Goal: Complete application form

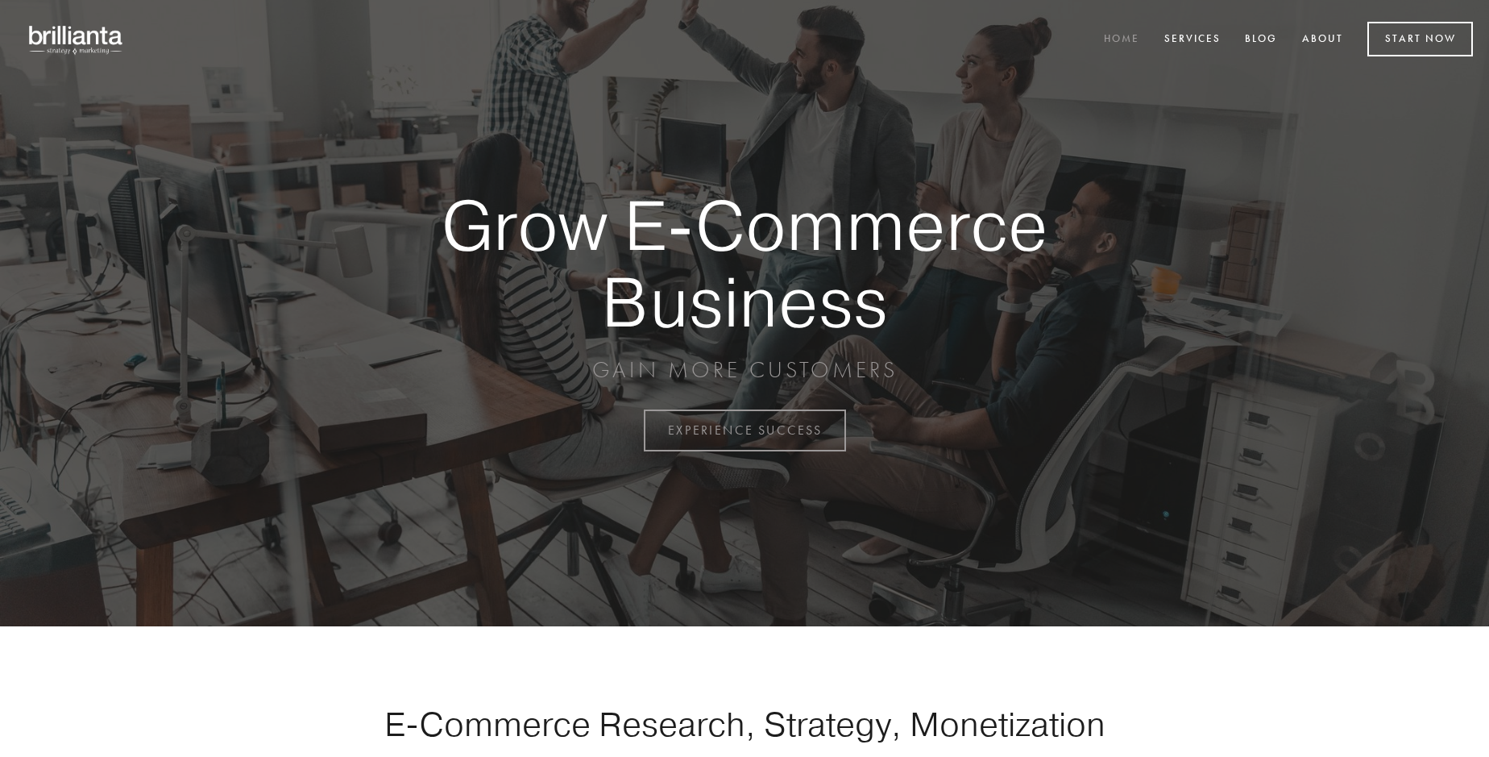
scroll to position [4224, 0]
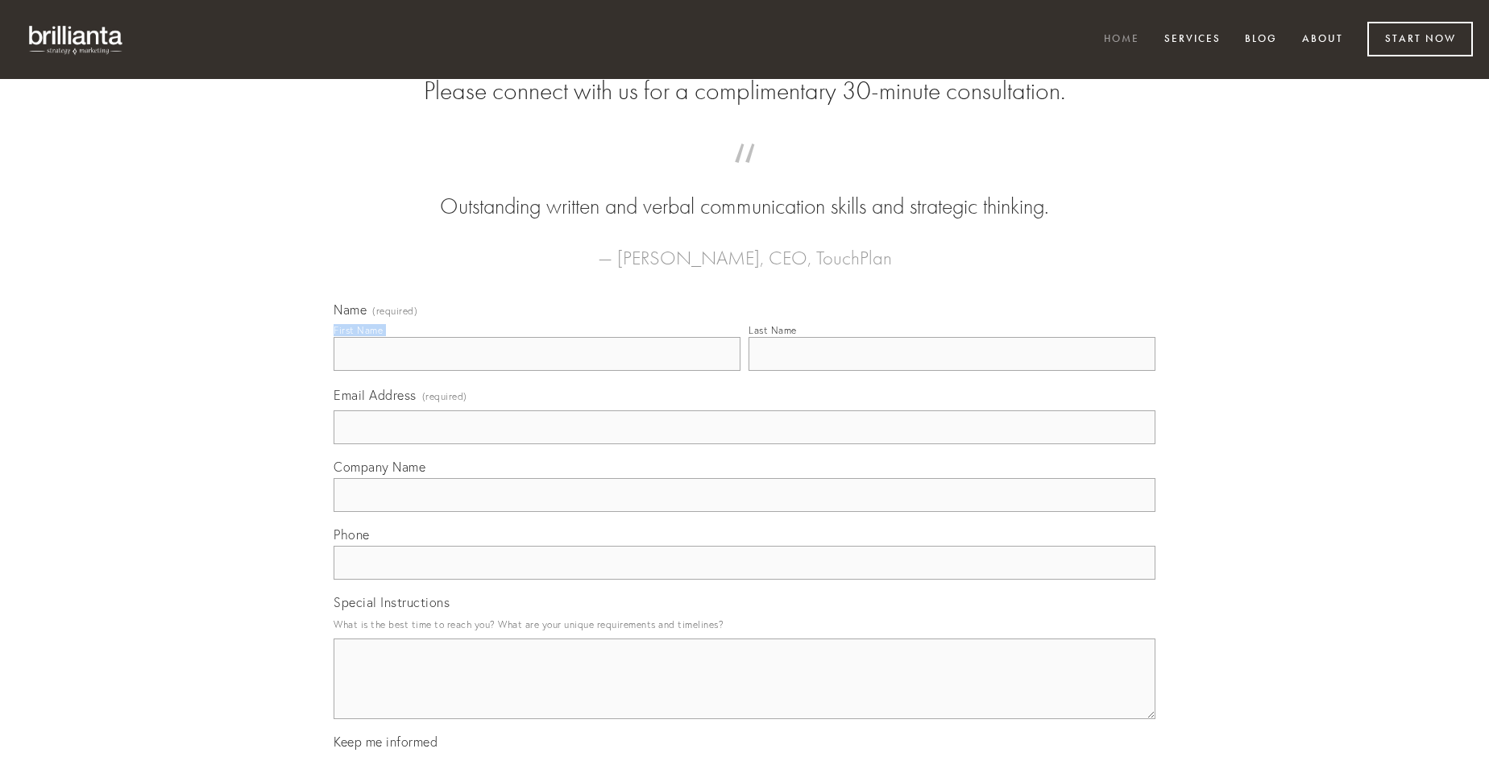
type input "[PERSON_NAME]"
click at [952, 371] on input "Last Name" at bounding box center [952, 354] width 407 height 34
type input "[PERSON_NAME]"
click at [745, 444] on input "Email Address (required)" at bounding box center [745, 427] width 822 height 34
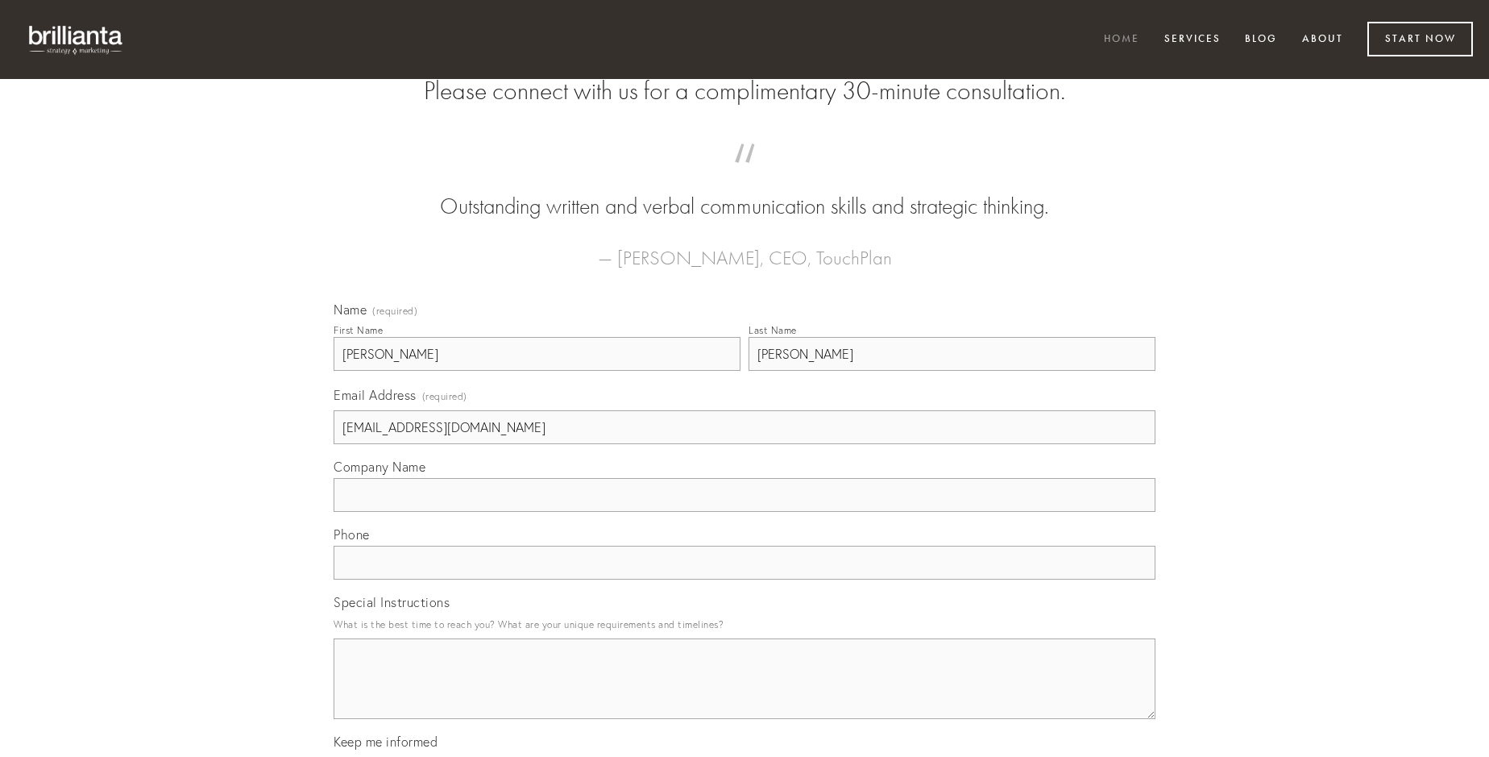
type input "[EMAIL_ADDRESS][DOMAIN_NAME]"
click at [745, 512] on input "Company Name" at bounding box center [745, 495] width 822 height 34
type input "tot"
click at [745, 579] on input "text" at bounding box center [745, 562] width 822 height 34
click at [745, 693] on textarea "Special Instructions" at bounding box center [745, 678] width 822 height 81
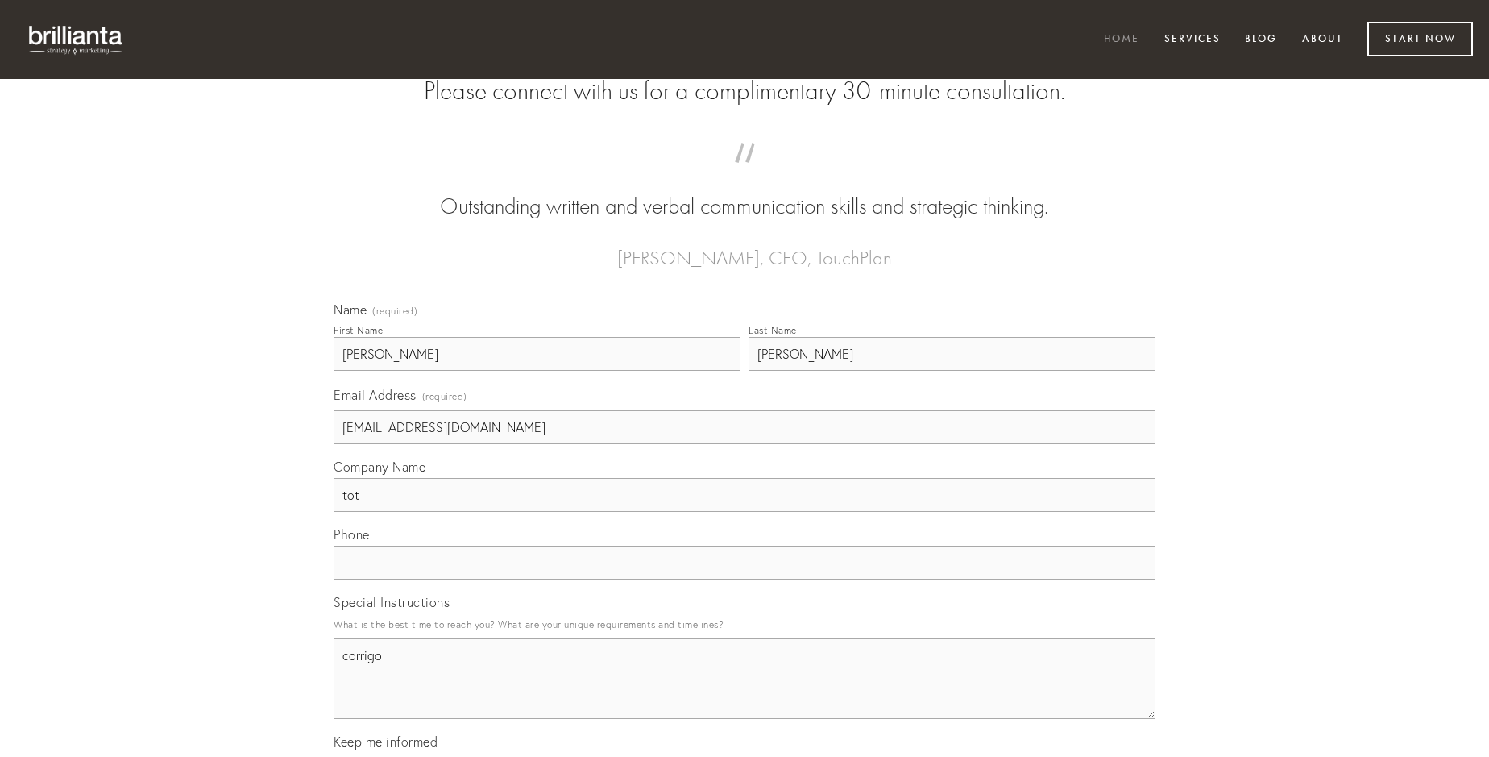
type textarea "corrigo"
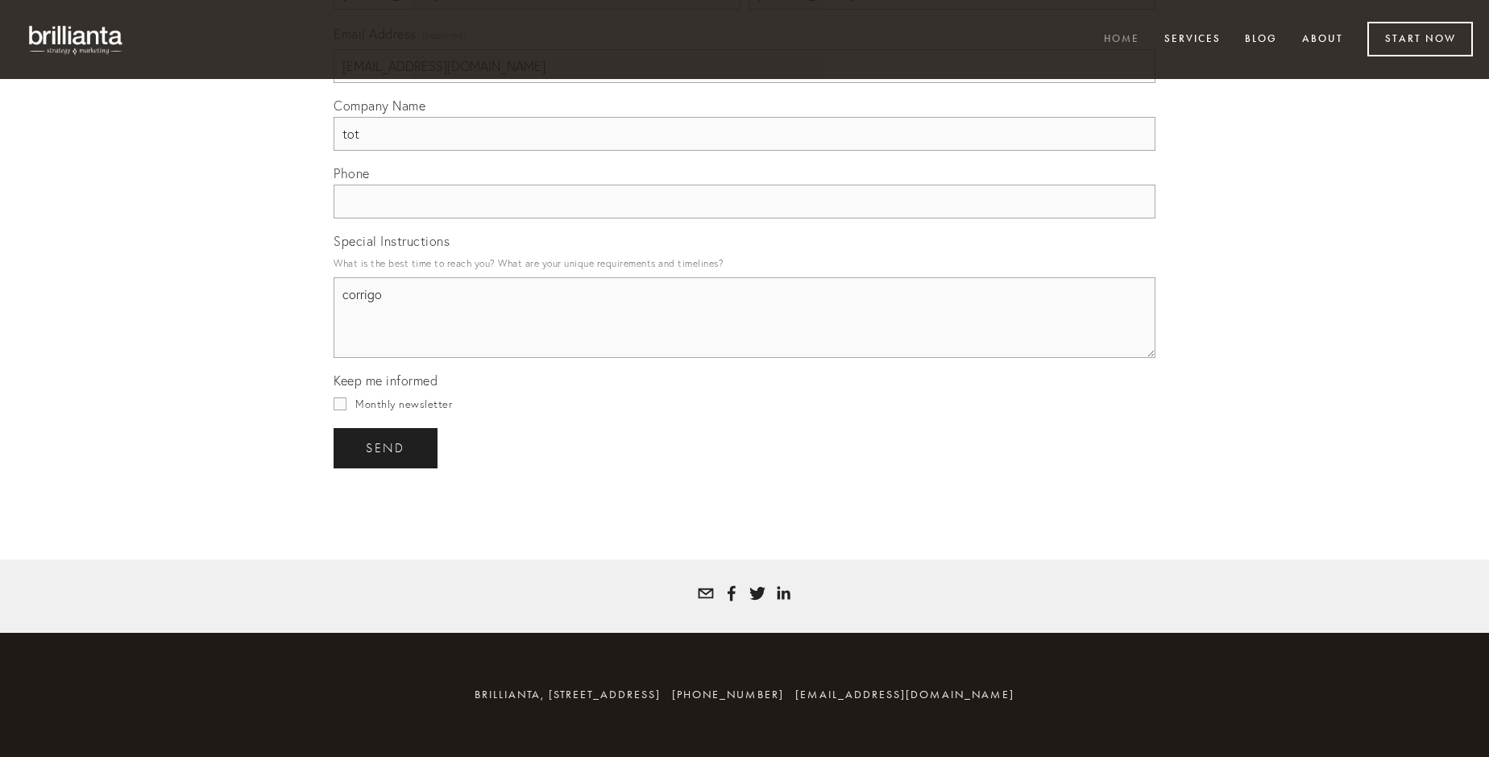
click at [387, 447] on span "send" at bounding box center [385, 448] width 39 height 15
